Goal: Find specific page/section: Find specific page/section

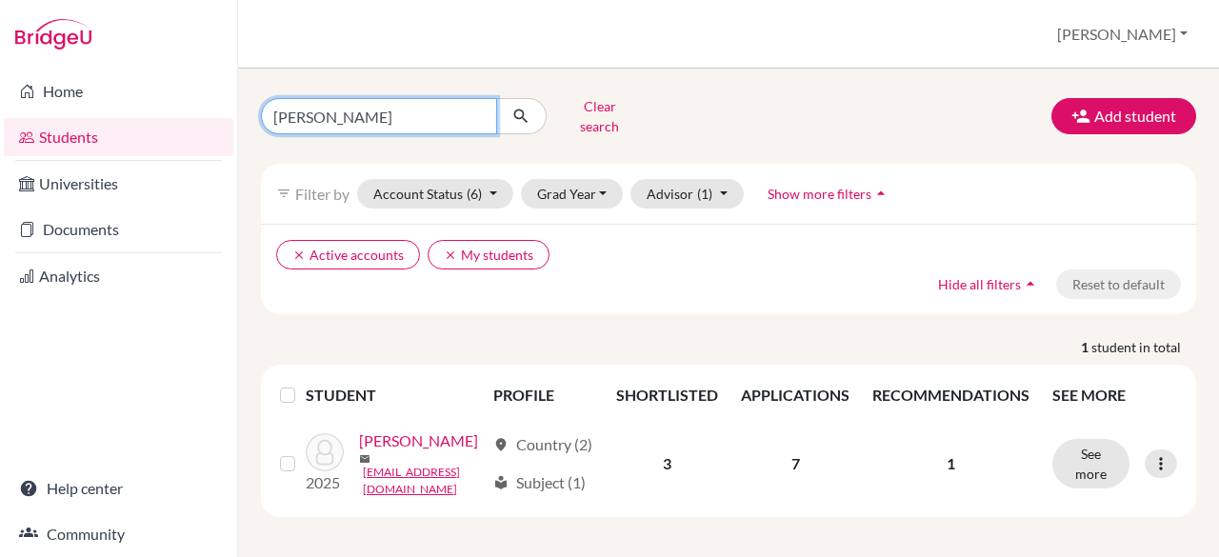
drag, startPoint x: 370, startPoint y: 99, endPoint x: 154, endPoint y: 51, distance: 220.5
click at [154, 51] on div "Home Students Universities Documents Analytics Help center Community Students o…" at bounding box center [609, 278] width 1219 height 557
paste input "[PERSON_NAME]"
type input "[PERSON_NAME]"
click button "submit" at bounding box center [521, 116] width 50 height 36
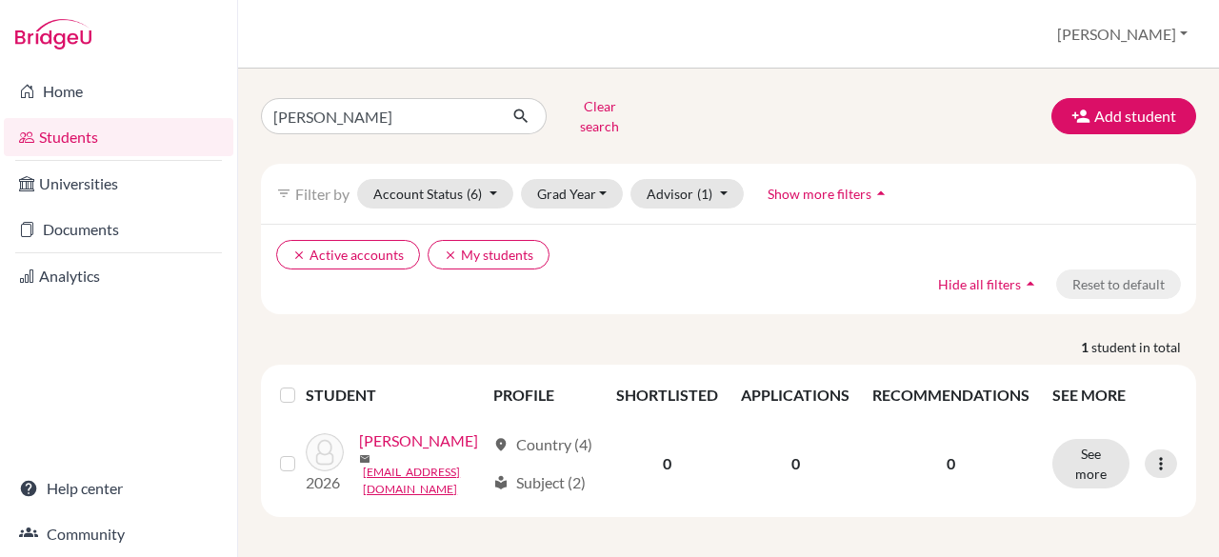
scroll to position [22, 0]
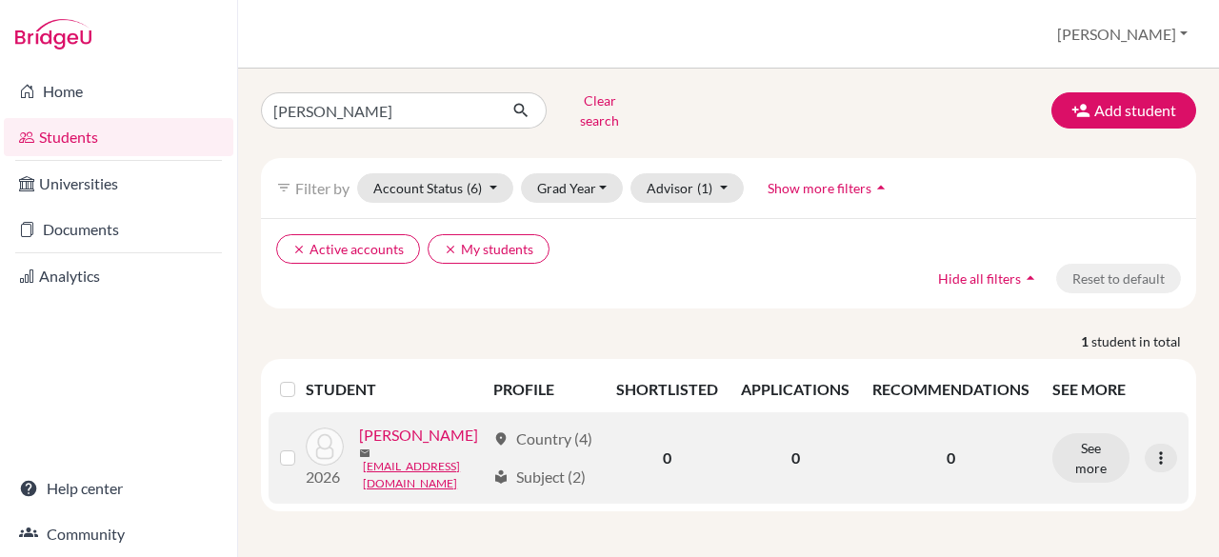
click at [383, 447] on link "[PERSON_NAME]" at bounding box center [418, 435] width 119 height 23
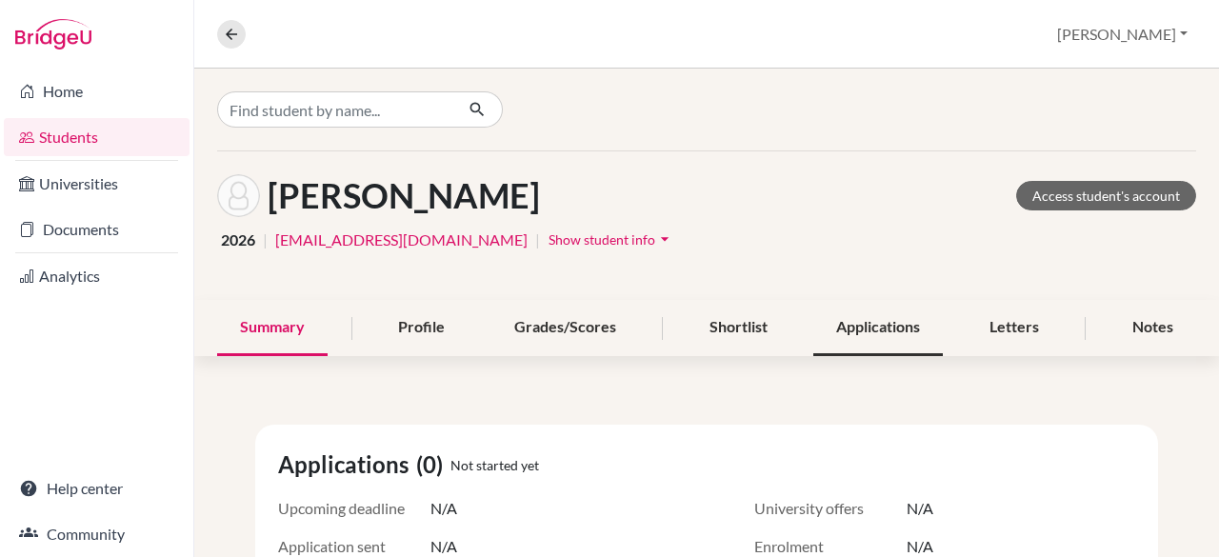
click at [843, 334] on div "Applications" at bounding box center [879, 328] width 130 height 56
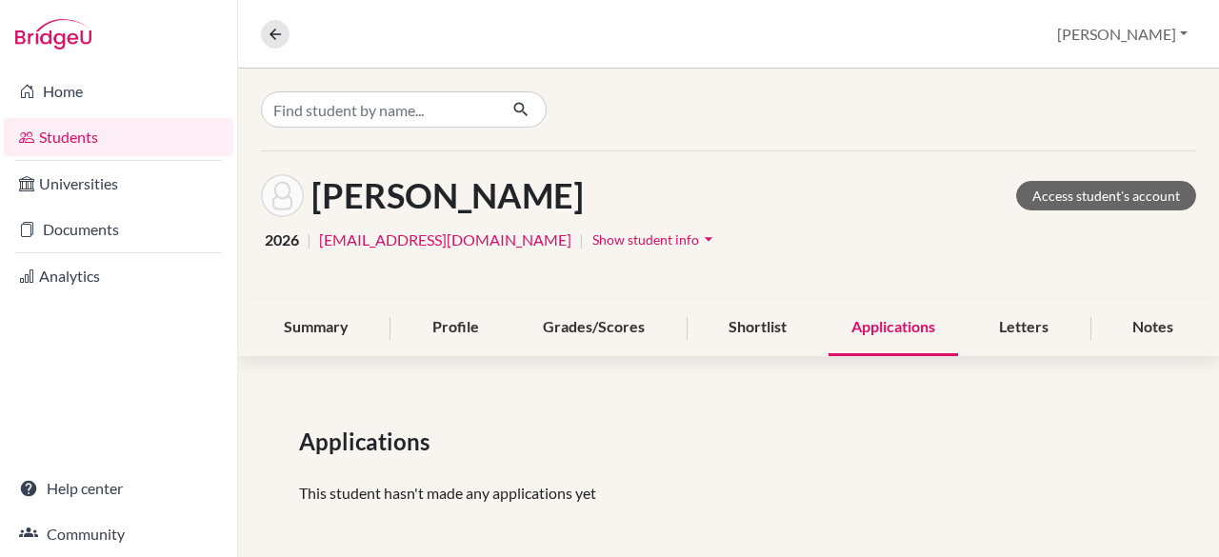
scroll to position [7, 0]
